Goal: Check status: Check status

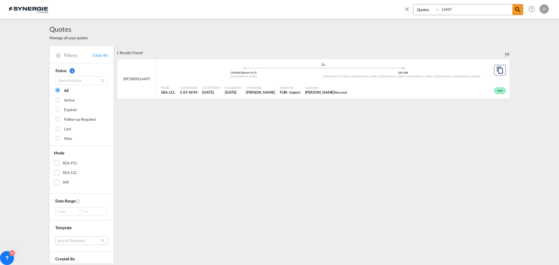
select select "Quotes"
drag, startPoint x: 0, startPoint y: 0, endPoint x: 420, endPoint y: 6, distance: 419.5
click at [422, 7] on div "Bookings Quotes Enquiries 14497" at bounding box center [468, 9] width 110 height 11
type input "13683"
click at [309, 93] on span "[PERSON_NAME] APP GROUP" at bounding box center [328, 92] width 47 height 5
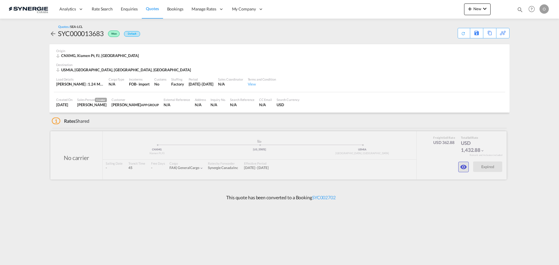
click at [462, 167] on md-icon "icon-eye" at bounding box center [463, 167] width 7 height 7
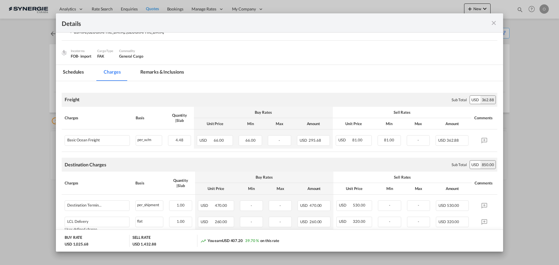
scroll to position [29, 0]
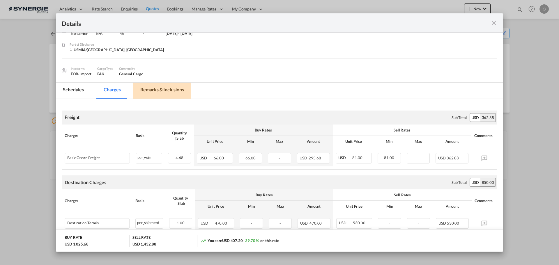
click at [164, 92] on md-tab-item "Remarks & Inclusions" at bounding box center [161, 91] width 57 height 16
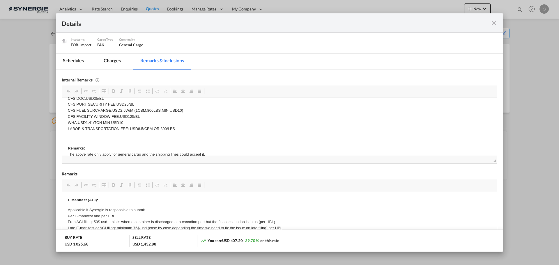
scroll to position [58, 0]
